Goal: Task Accomplishment & Management: Manage account settings

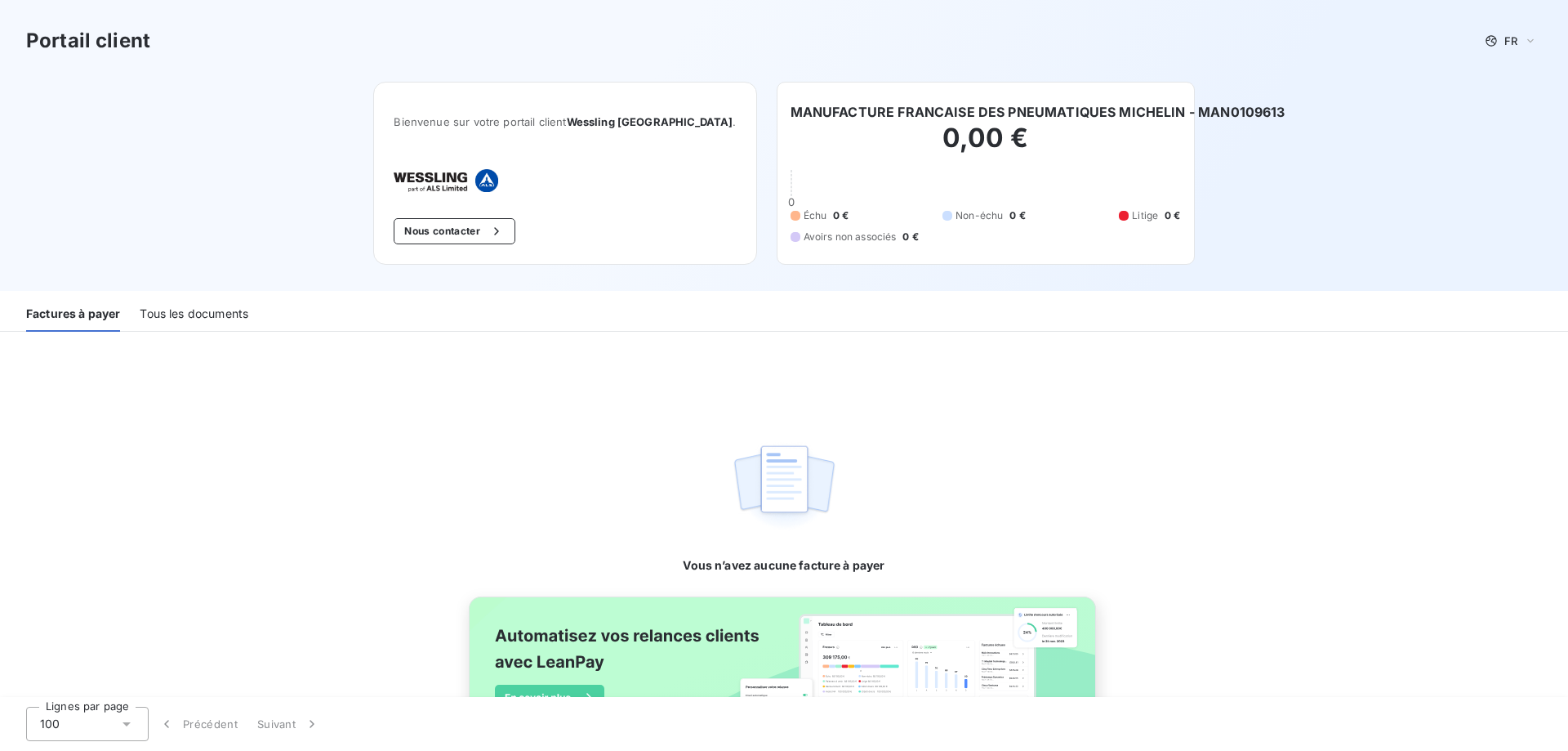
click at [96, 317] on div "Factures à payer" at bounding box center [74, 315] width 94 height 35
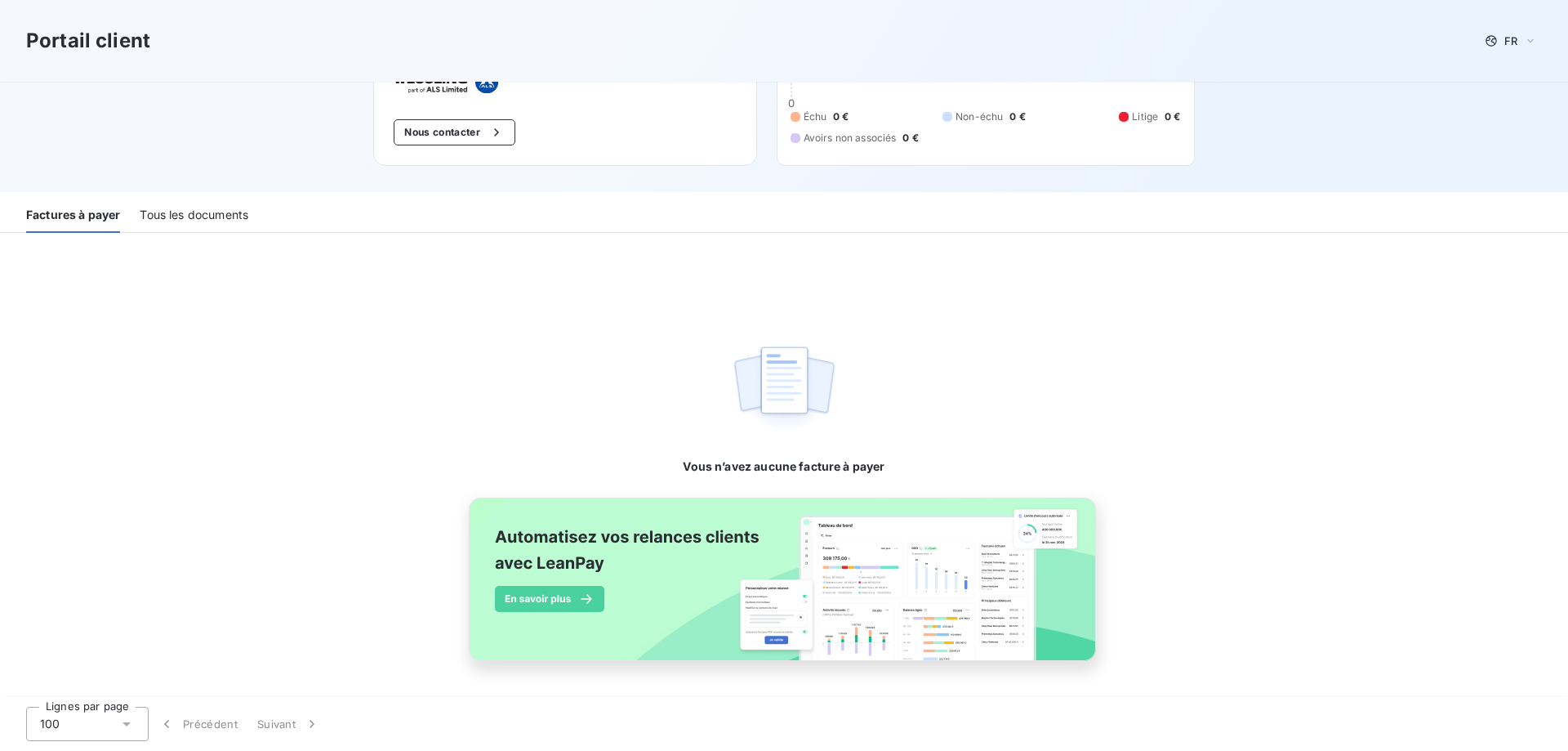
scroll to position [17, 0]
